Goal: Find specific page/section

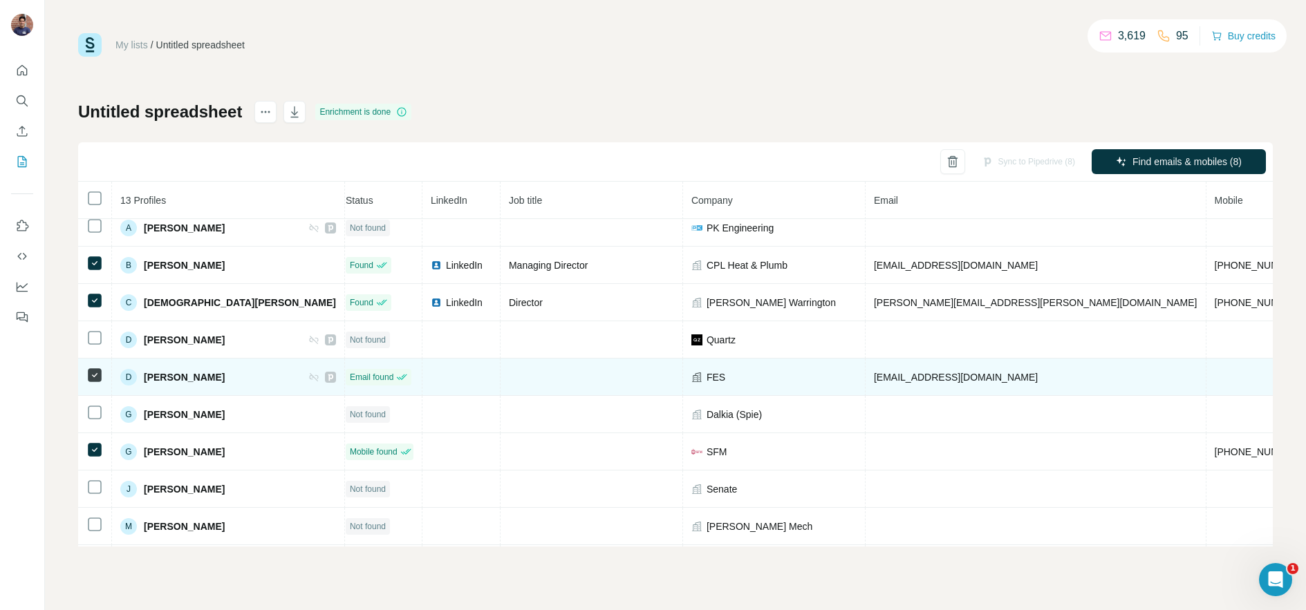
scroll to position [0, 8]
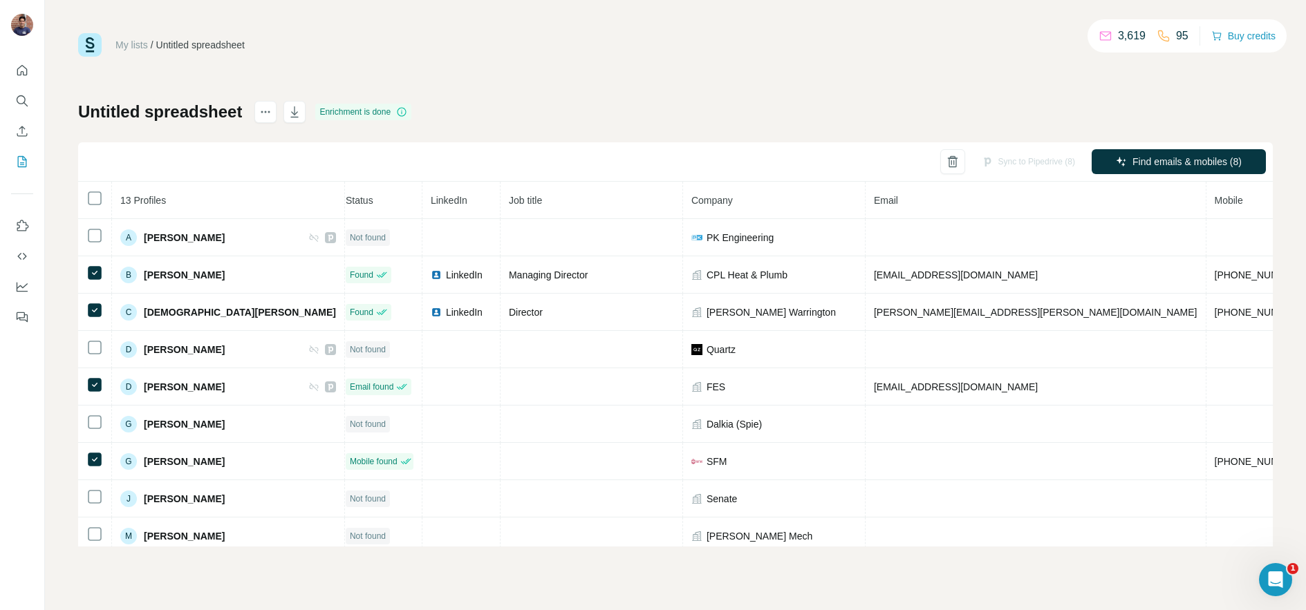
click at [599, 85] on div "My lists / Untitled spreadsheet 3,619 95 Buy credits Untitled spreadsheet Enric…" at bounding box center [675, 290] width 1194 height 514
click at [509, 83] on div "My lists / Untitled spreadsheet 3,619 95 Buy credits Untitled spreadsheet Enric…" at bounding box center [675, 290] width 1194 height 514
click at [501, 61] on div "My lists / Untitled spreadsheet 3,619 95 Buy credits Untitled spreadsheet Enric…" at bounding box center [675, 290] width 1194 height 514
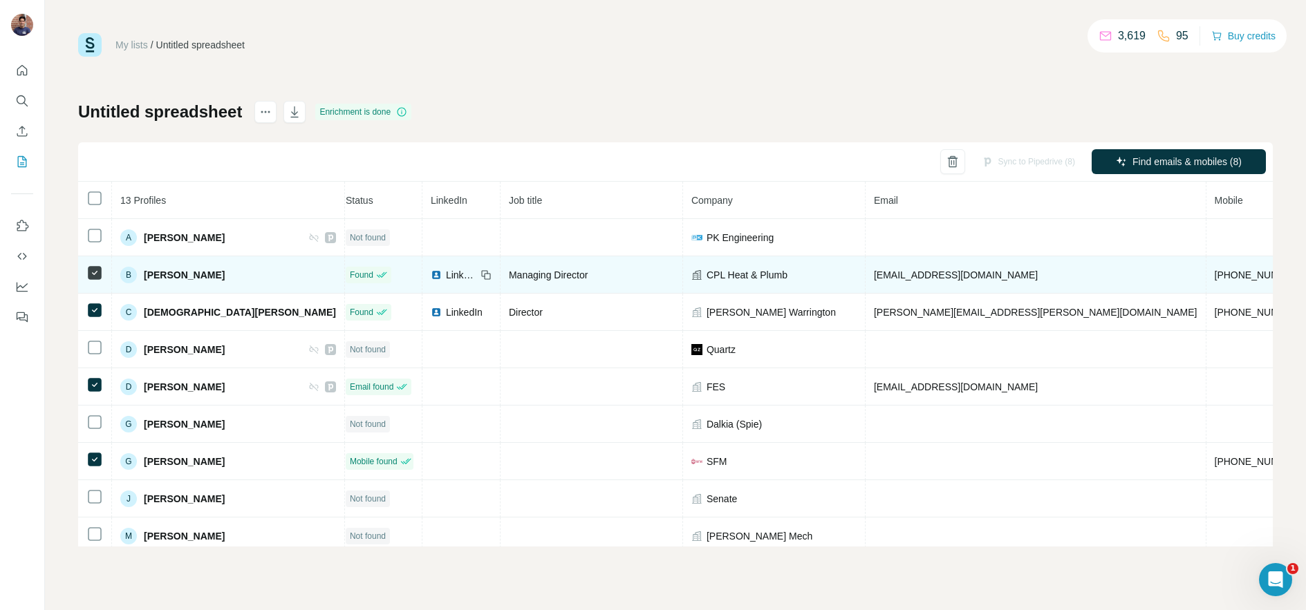
click at [480, 272] on icon at bounding box center [485, 275] width 11 height 11
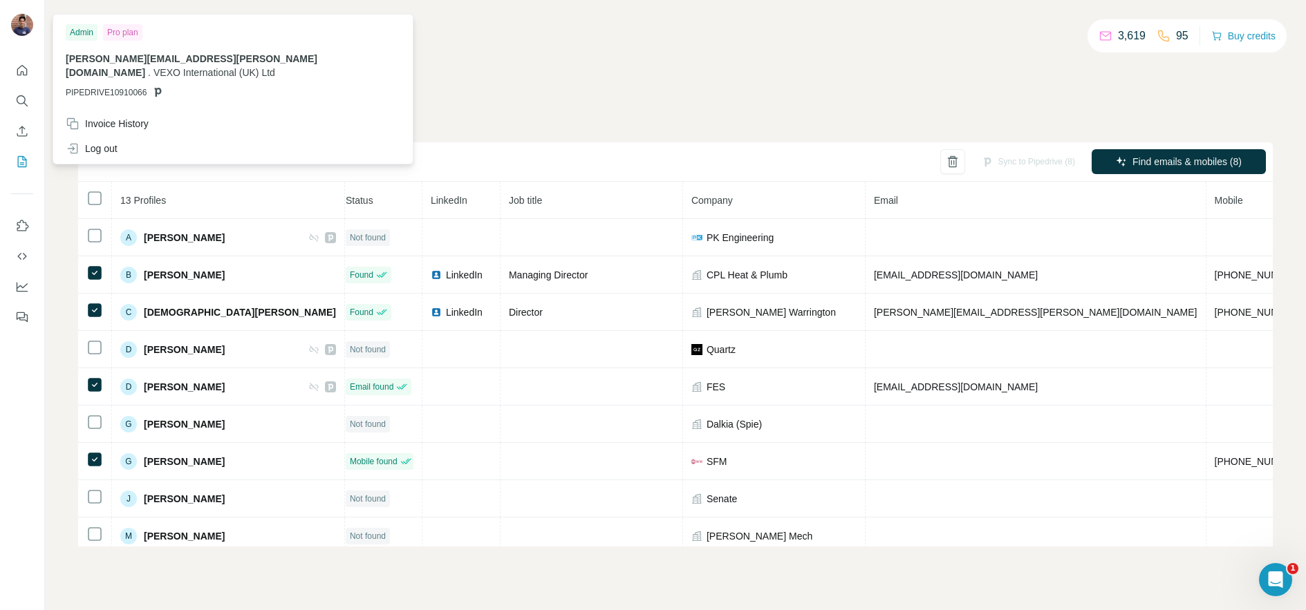
drag, startPoint x: 639, startPoint y: 44, endPoint x: 63, endPoint y: 30, distance: 576.0
click at [637, 44] on div "My lists / Untitled spreadsheet 3,619 95 Buy credits" at bounding box center [675, 45] width 1194 height 24
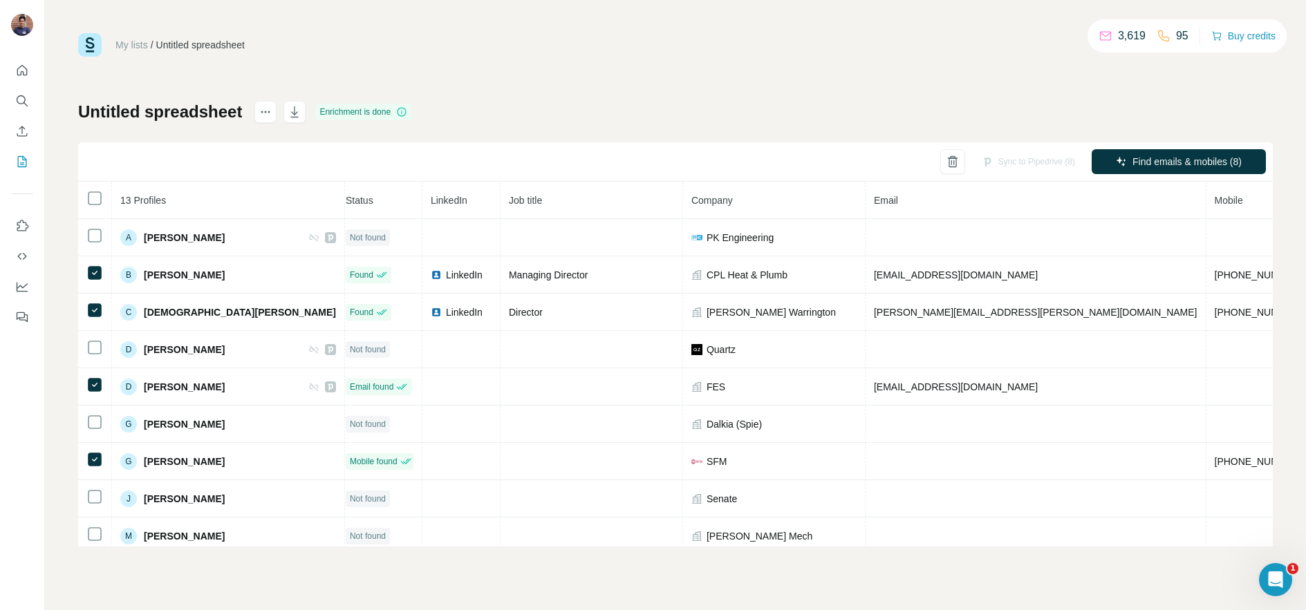
drag, startPoint x: 589, startPoint y: 81, endPoint x: 4, endPoint y: 70, distance: 584.9
click at [518, 80] on div "My lists / Untitled spreadsheet 3,619 95 Buy credits Untitled spreadsheet Enric…" at bounding box center [675, 290] width 1194 height 514
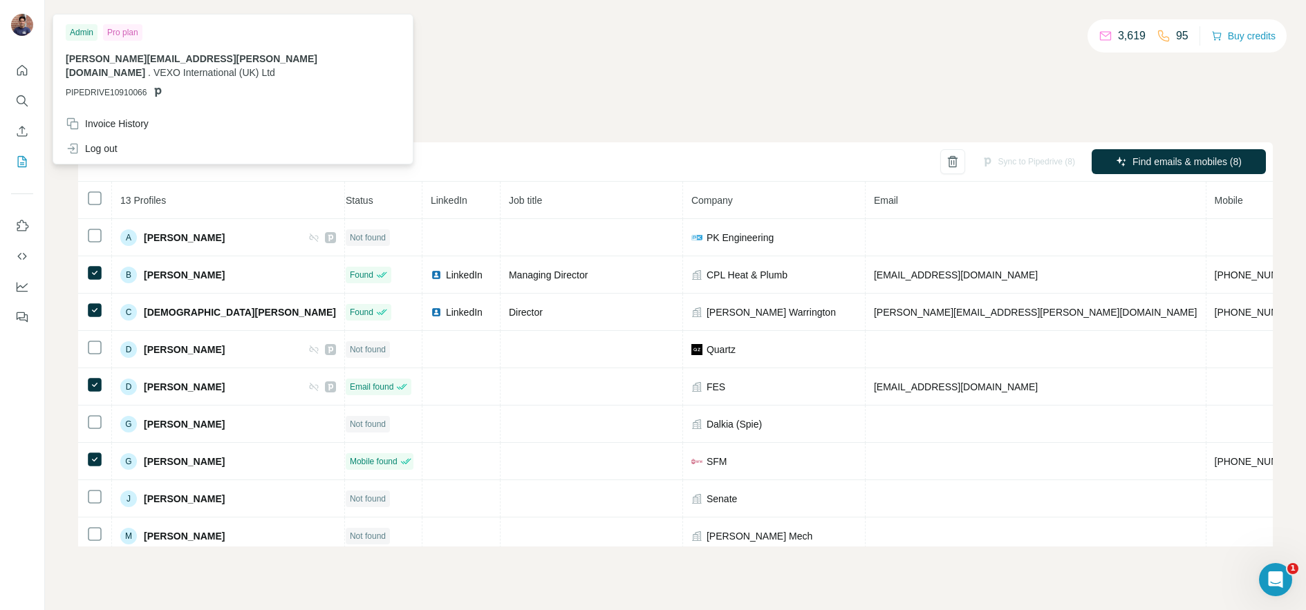
click at [17, 21] on img at bounding box center [22, 25] width 22 height 22
click at [21, 102] on icon "Search" at bounding box center [22, 101] width 14 height 14
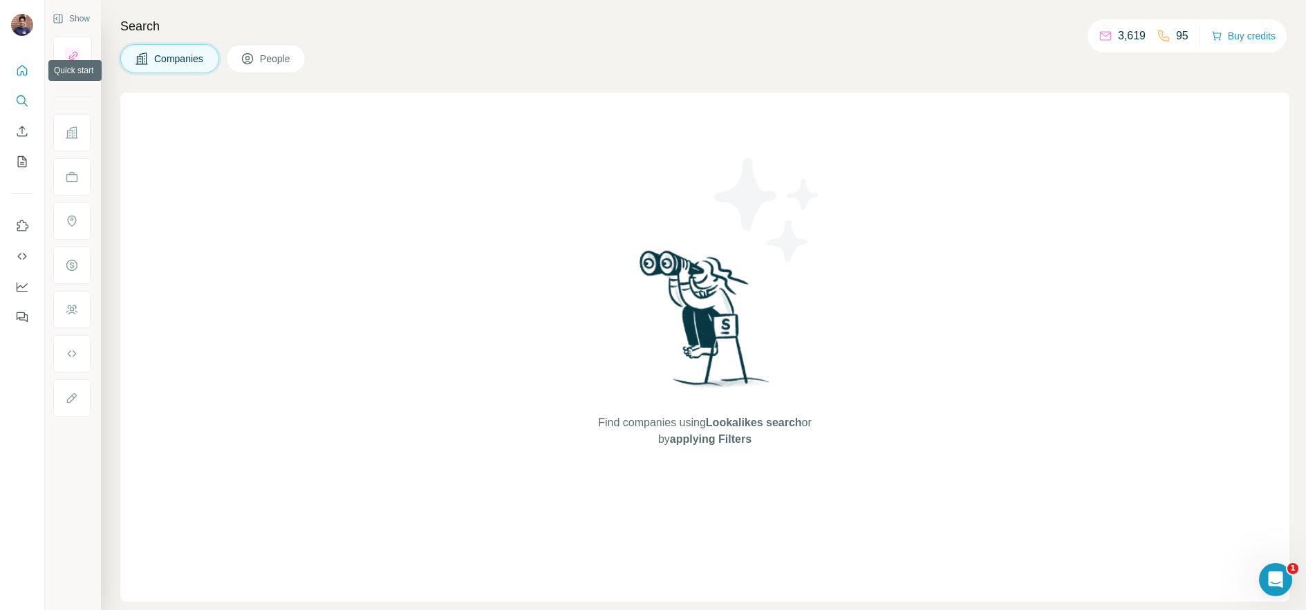
click at [21, 74] on icon "Quick start" at bounding box center [22, 70] width 10 height 10
